Goal: Entertainment & Leisure: Browse casually

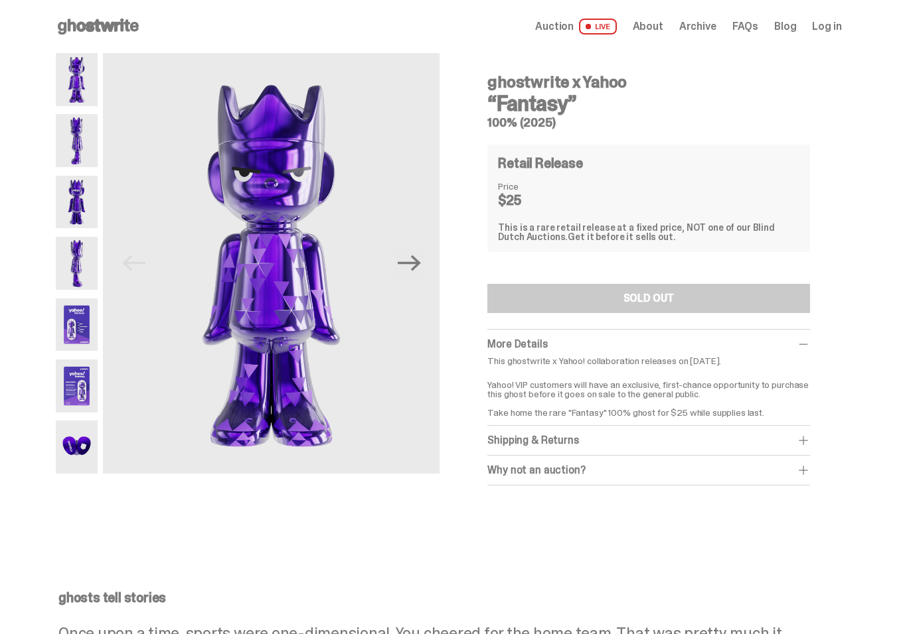
click at [72, 127] on img at bounding box center [77, 140] width 42 height 53
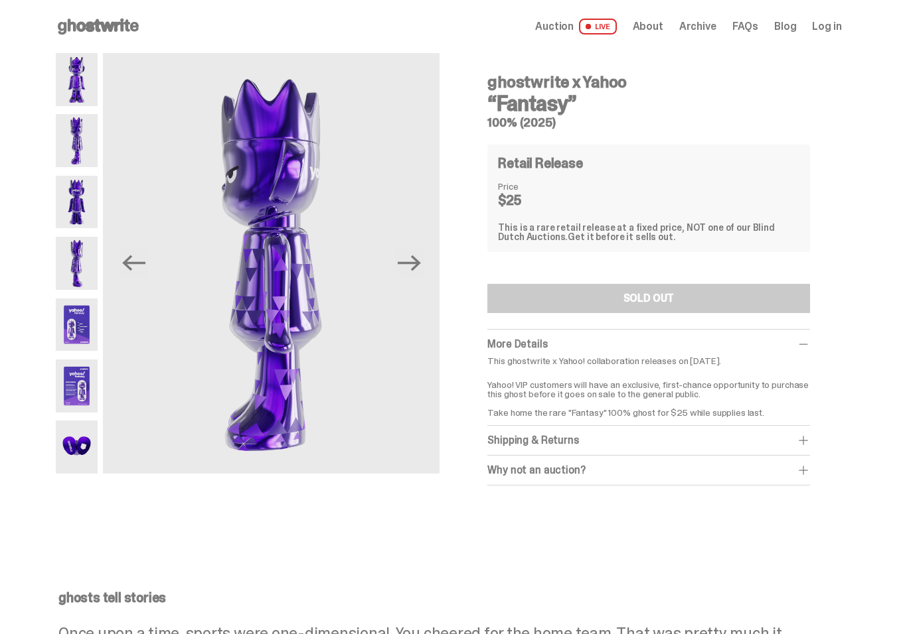
click at [71, 205] on img at bounding box center [77, 202] width 42 height 53
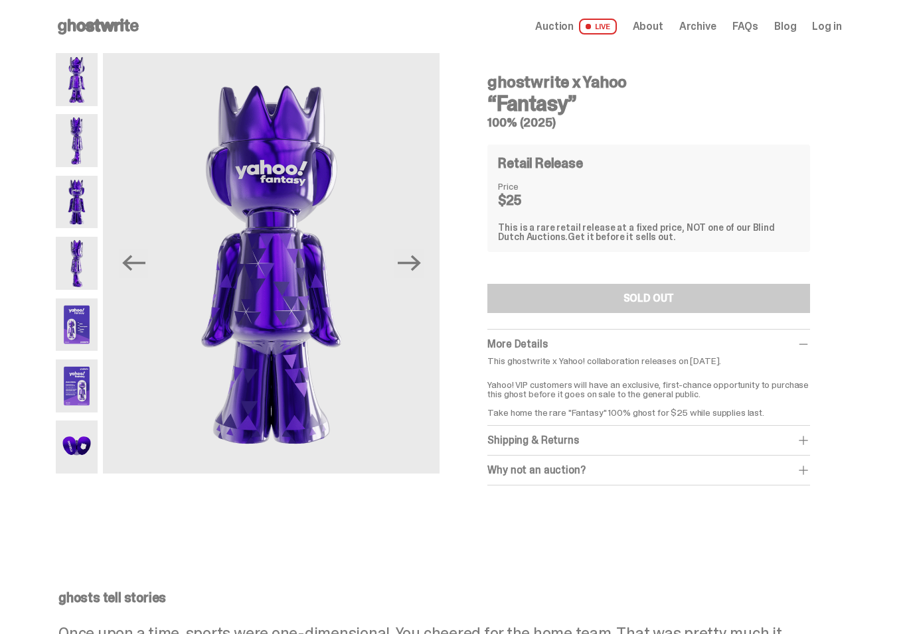
click at [70, 260] on img at bounding box center [77, 263] width 42 height 53
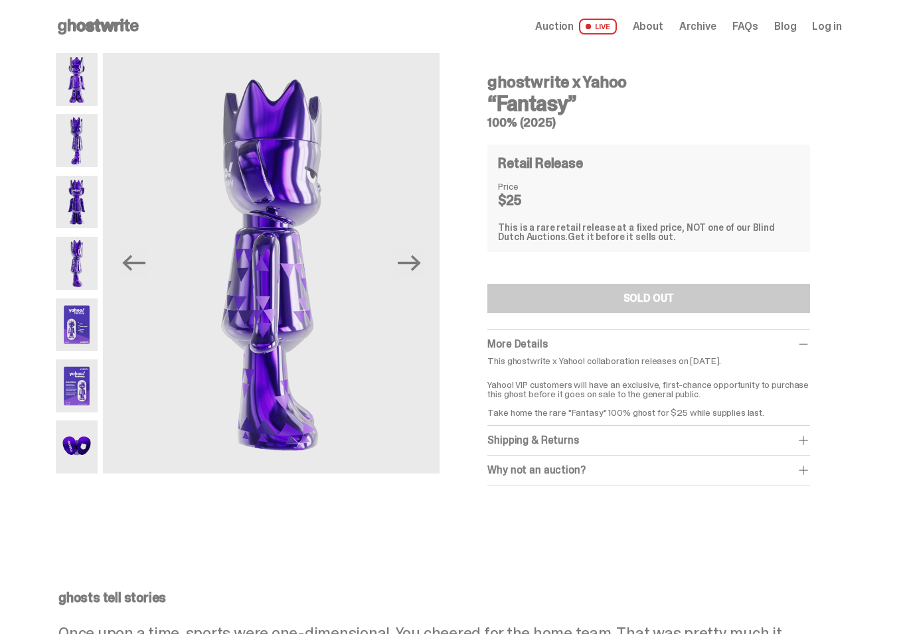
click at [87, 323] on img at bounding box center [77, 325] width 42 height 53
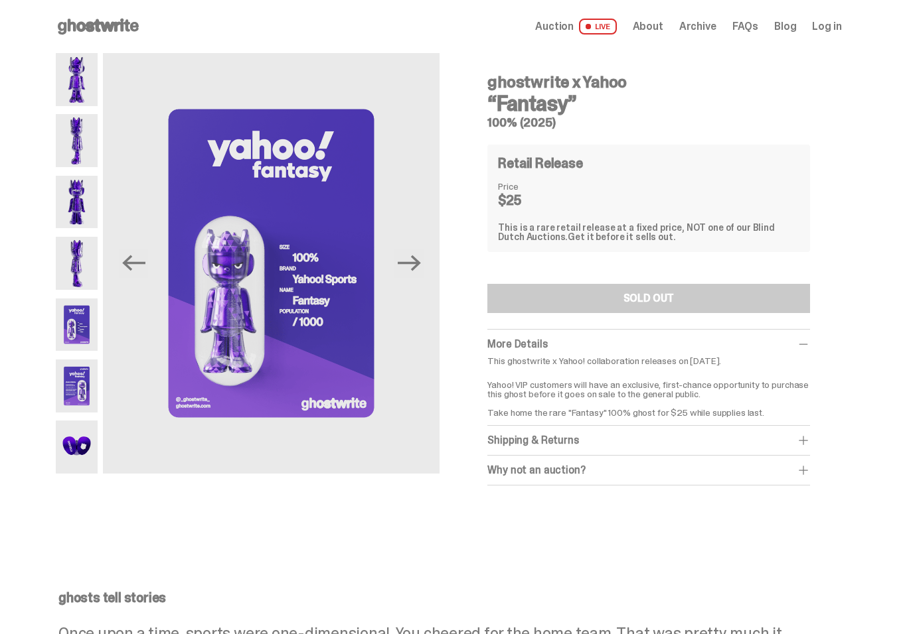
click at [76, 370] on img at bounding box center [77, 386] width 42 height 53
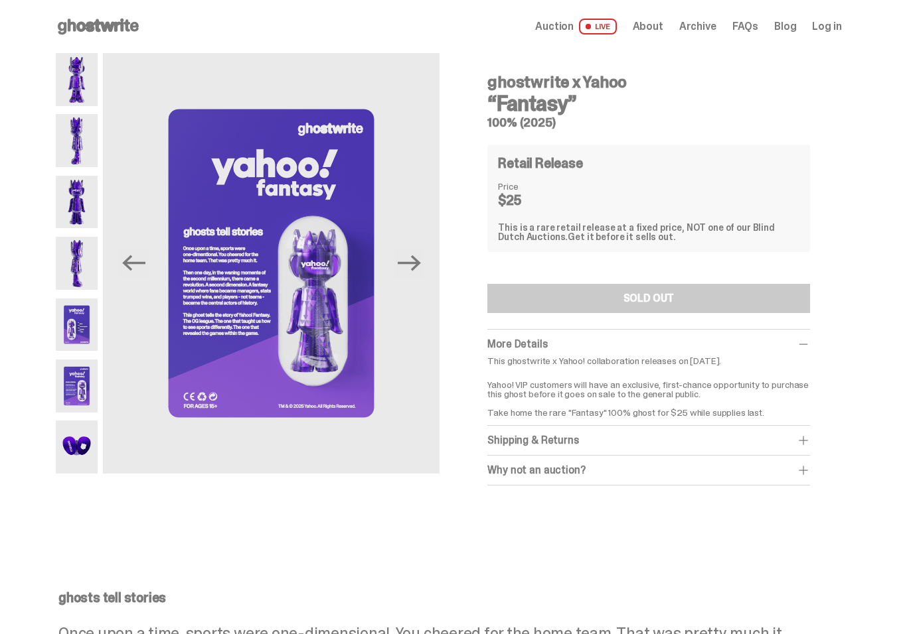
click at [74, 437] on img at bounding box center [77, 447] width 42 height 53
